Goal: Information Seeking & Learning: Learn about a topic

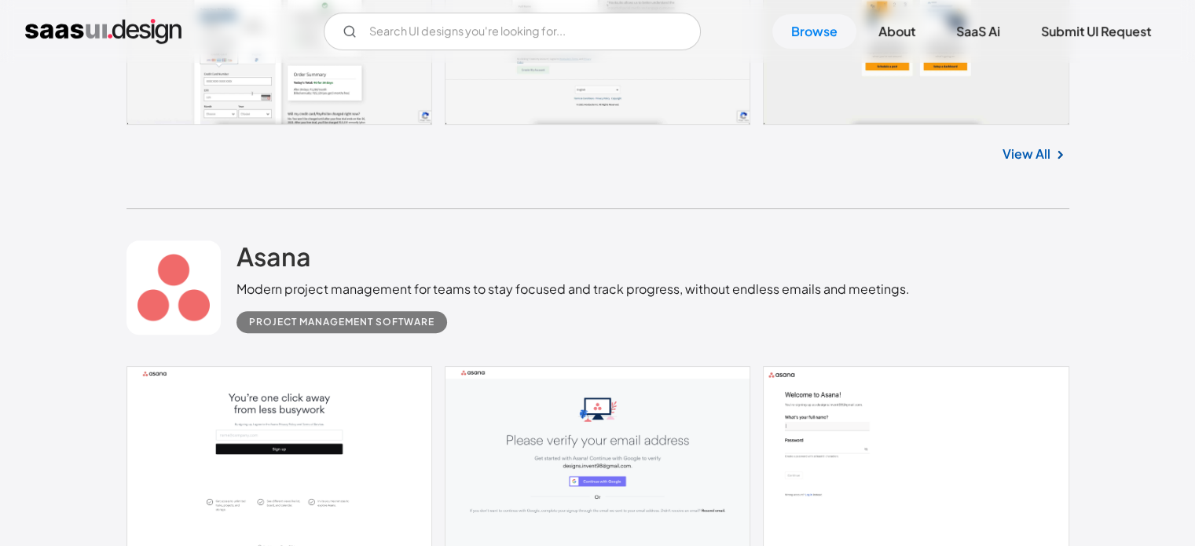
scroll to position [608, 0]
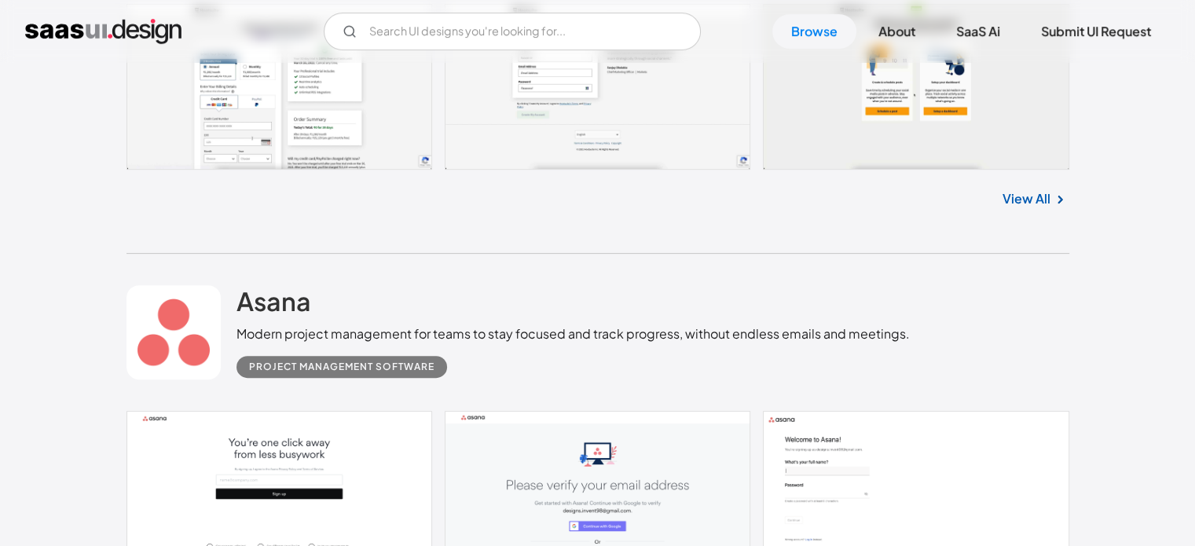
click at [110, 34] on img "home" at bounding box center [103, 31] width 156 height 25
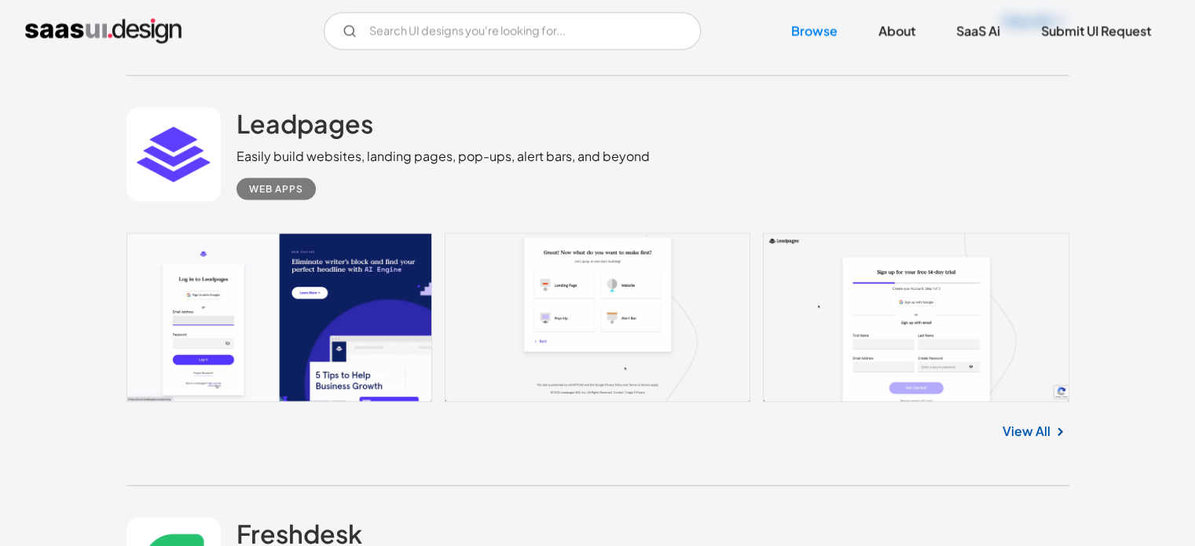
scroll to position [3329, 0]
click at [341, 119] on h2 "Leadpages" at bounding box center [304, 122] width 137 height 31
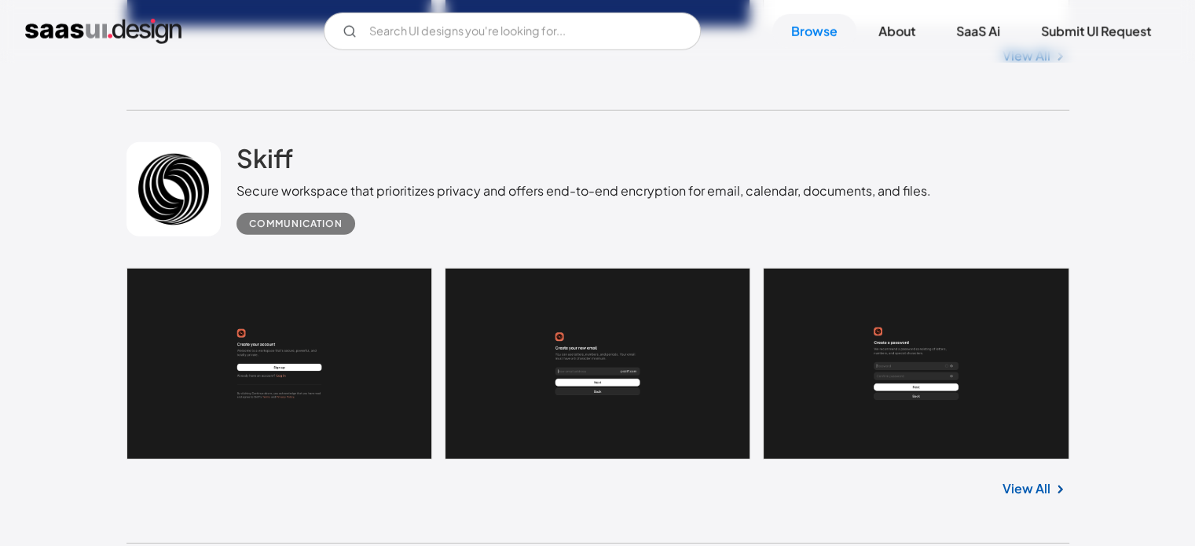
scroll to position [4598, 0]
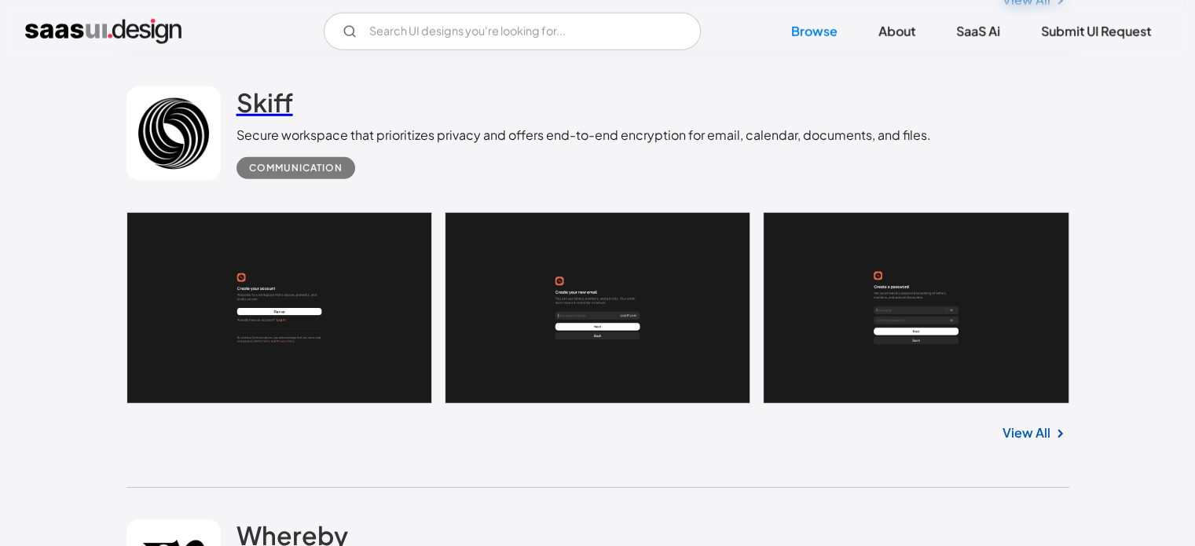
click at [262, 112] on h2 "Skiff" at bounding box center [264, 101] width 57 height 31
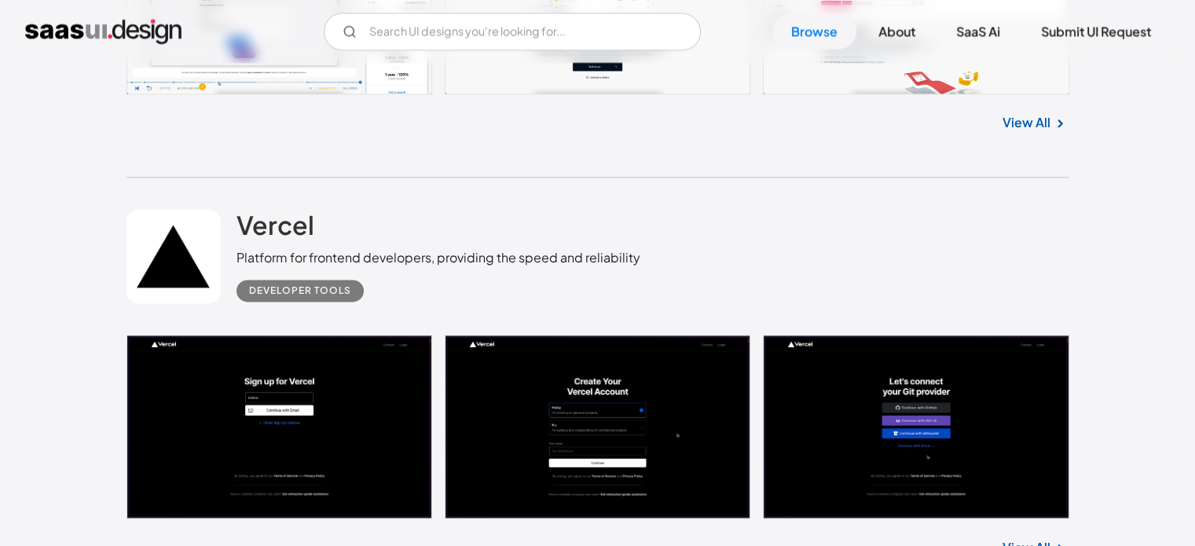
scroll to position [8234, 0]
click at [274, 221] on h2 "Vercel" at bounding box center [275, 224] width 78 height 31
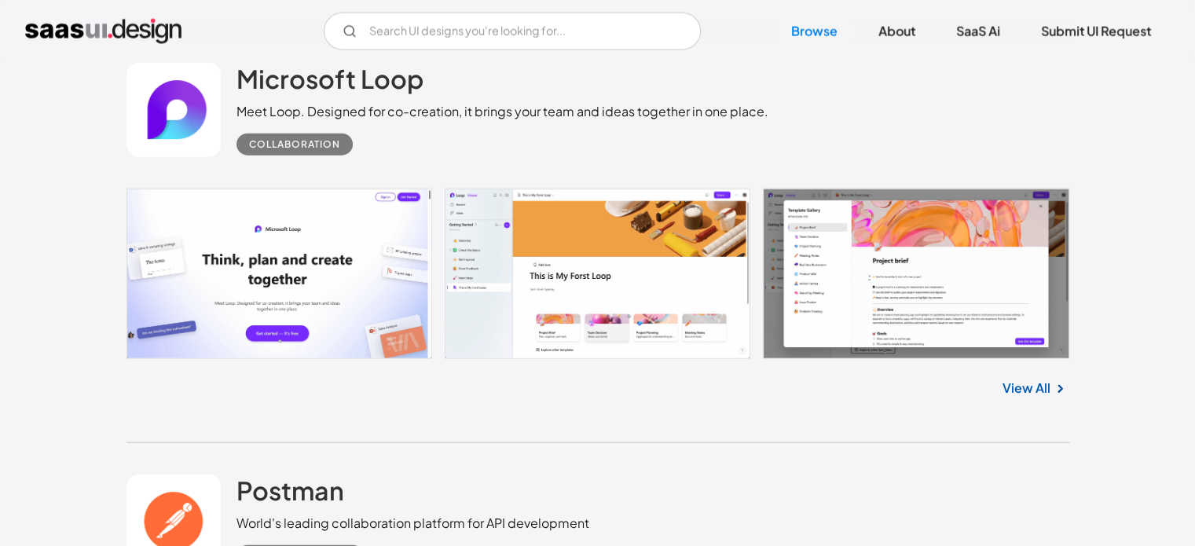
scroll to position [9497, 0]
